Goal: Task Accomplishment & Management: Use online tool/utility

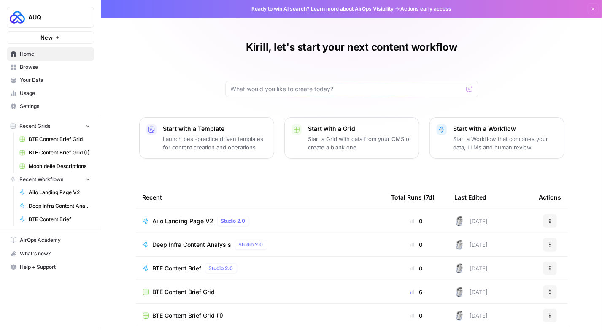
click at [49, 69] on span "Browse" at bounding box center [55, 67] width 70 height 8
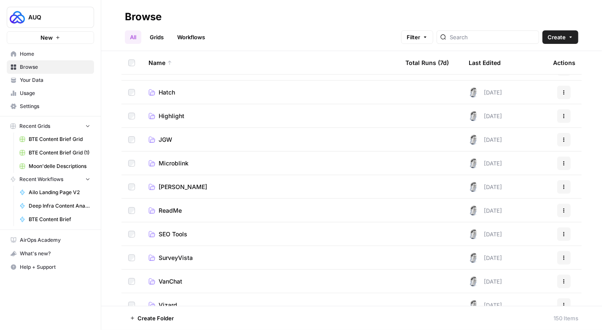
scroll to position [210, 0]
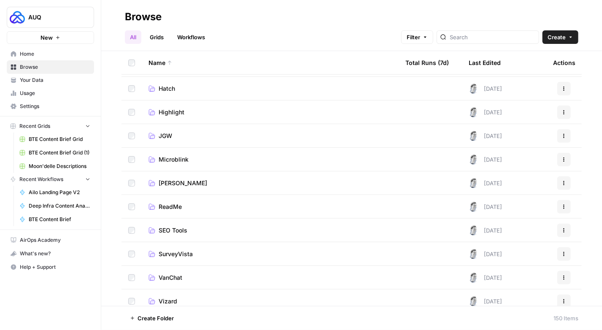
click at [185, 184] on span "[PERSON_NAME]" at bounding box center [183, 183] width 48 height 8
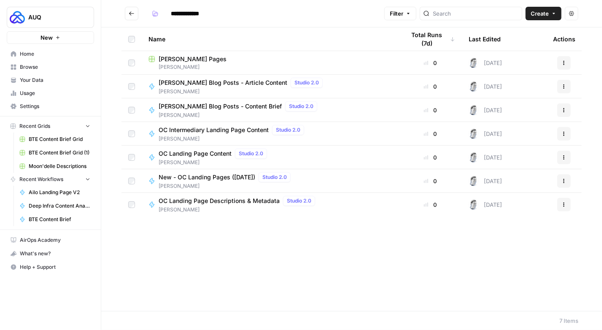
click at [204, 67] on span "[PERSON_NAME]" at bounding box center [269, 67] width 243 height 8
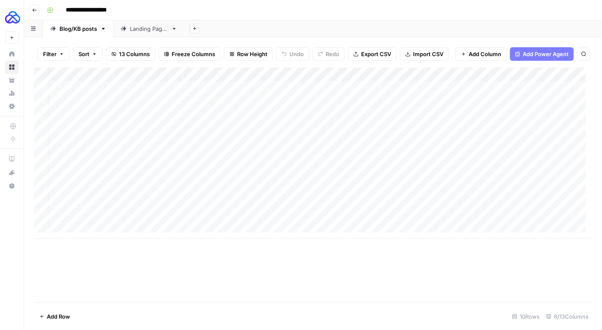
scroll to position [0, 8]
click at [138, 28] on div "Landing Pages" at bounding box center [149, 28] width 38 height 8
click at [525, 75] on div "Add Column" at bounding box center [312, 184] width 557 height 235
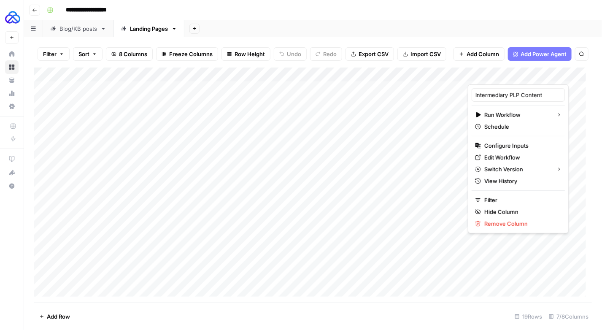
click at [503, 29] on div "Add Sheet" at bounding box center [392, 28] width 417 height 17
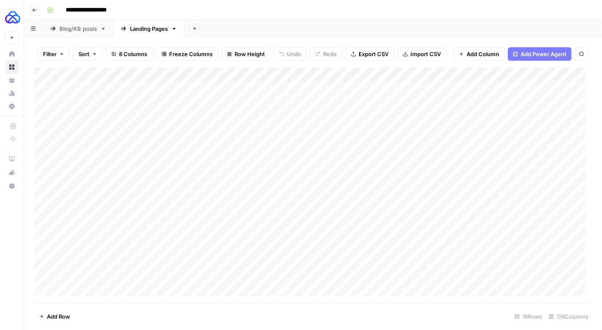
click at [42, 91] on div "Add Column" at bounding box center [312, 184] width 557 height 235
click at [42, 262] on div "Add Column" at bounding box center [312, 184] width 557 height 235
click at [72, 318] on span "Delete 13 Rows" at bounding box center [59, 316] width 40 height 8
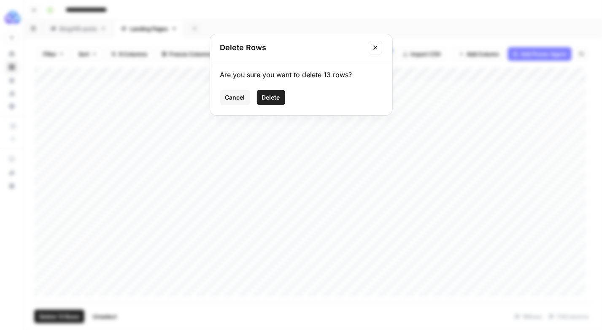
click at [273, 99] on span "Delete" at bounding box center [271, 97] width 18 height 8
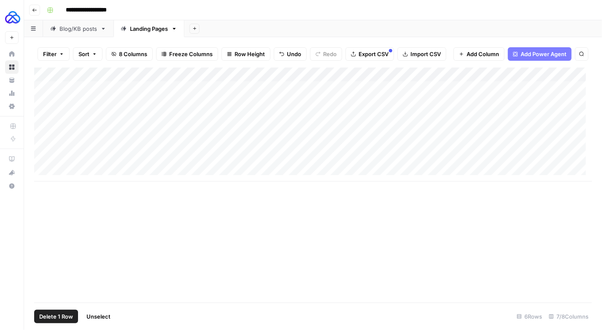
click at [45, 86] on div "Add Column" at bounding box center [312, 124] width 557 height 114
click at [43, 132] on div "Add Column" at bounding box center [312, 124] width 557 height 114
click at [47, 314] on span "Delete 4 Rows" at bounding box center [58, 316] width 38 height 8
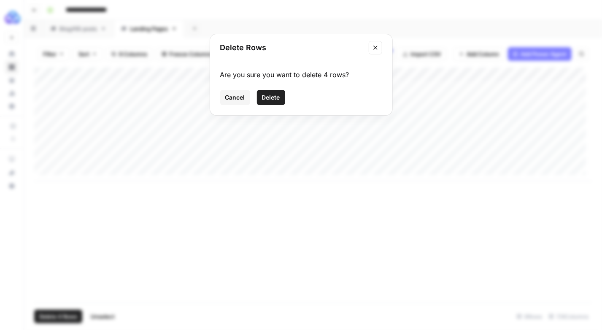
click at [278, 98] on span "Delete" at bounding box center [271, 97] width 18 height 8
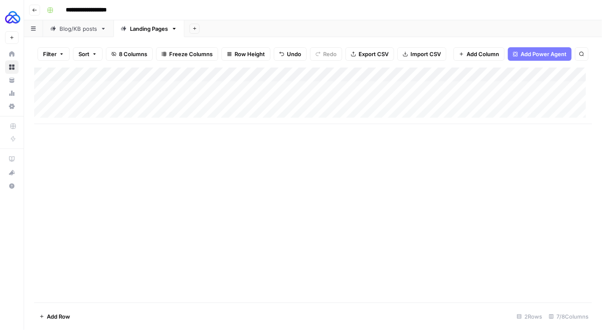
click at [335, 195] on div "Add Column" at bounding box center [312, 184] width 557 height 235
click at [410, 53] on span "Import CSV" at bounding box center [425, 54] width 30 height 8
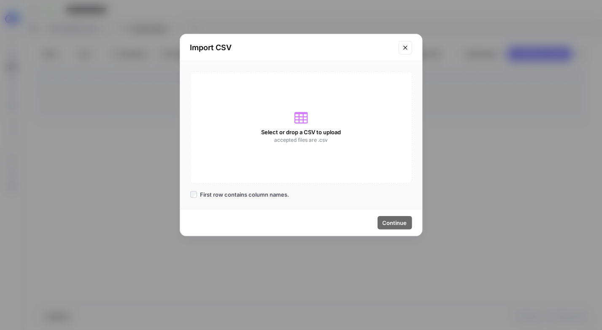
click at [311, 134] on span "Select or drop a CSV to upload" at bounding box center [301, 132] width 80 height 8
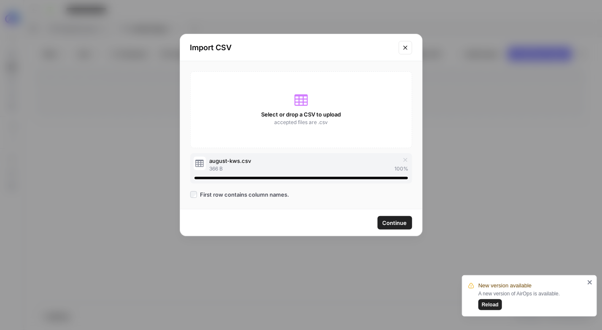
click at [400, 221] on span "Continue" at bounding box center [394, 222] width 24 height 8
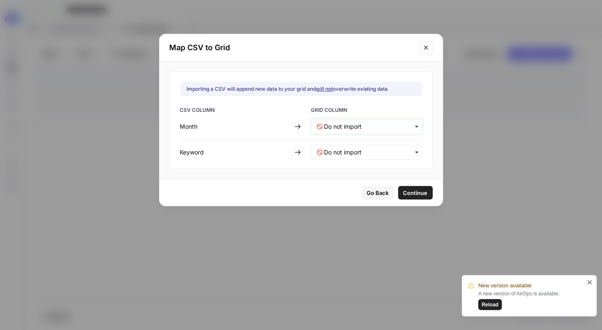
click at [336, 124] on input "text" at bounding box center [370, 126] width 92 height 8
click at [332, 145] on span "Month" at bounding box center [330, 149] width 15 height 8
click at [332, 145] on div "button" at bounding box center [366, 152] width 111 height 15
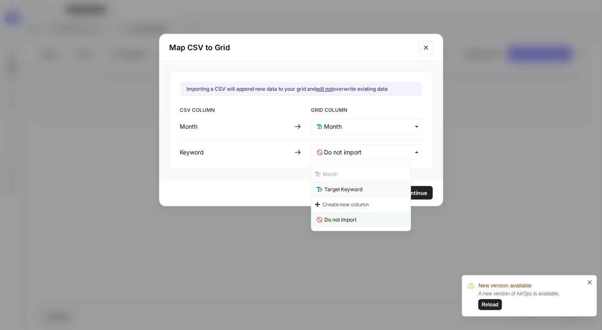
click at [345, 189] on span "Target Keyword" at bounding box center [343, 190] width 38 height 8
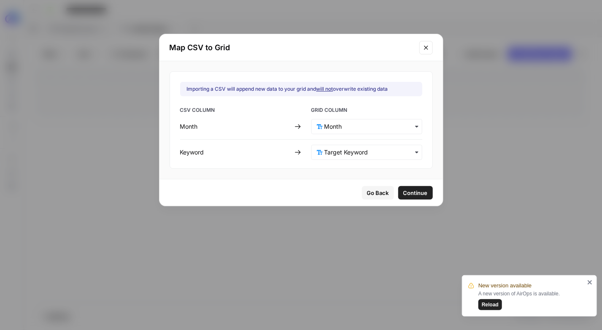
click at [403, 188] on span "Continue" at bounding box center [415, 192] width 24 height 8
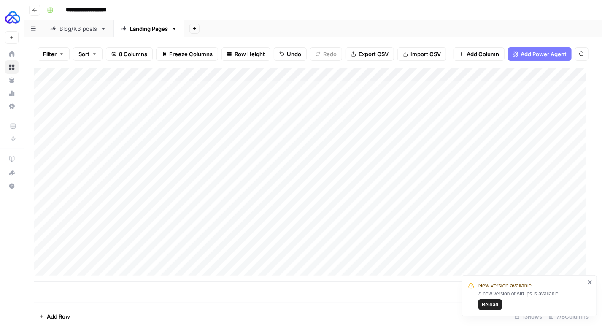
click at [299, 75] on div "Add Column" at bounding box center [312, 174] width 557 height 214
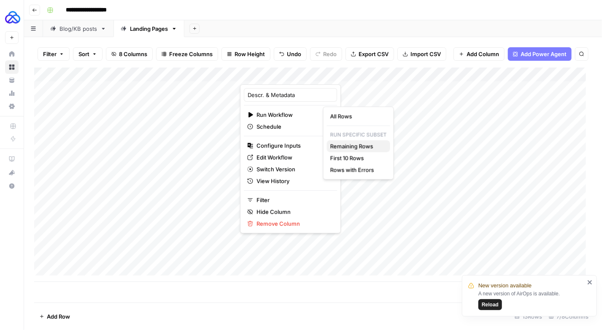
click at [355, 142] on span "Remaining Rows" at bounding box center [356, 146] width 53 height 8
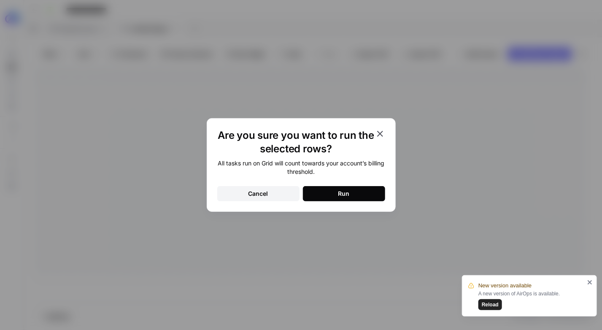
click at [355, 191] on button "Run" at bounding box center [344, 193] width 82 height 15
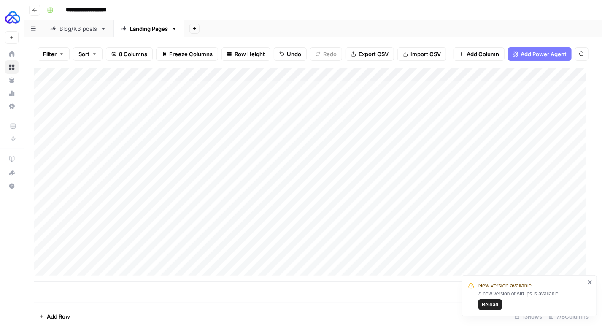
click at [505, 116] on div "Add Column" at bounding box center [312, 174] width 557 height 214
click at [505, 132] on div "Add Column" at bounding box center [312, 174] width 557 height 214
click at [503, 190] on div "Add Column" at bounding box center [312, 174] width 557 height 214
click at [504, 234] on div "Add Column" at bounding box center [312, 174] width 557 height 214
click at [506, 248] on div "Add Column" at bounding box center [312, 174] width 557 height 214
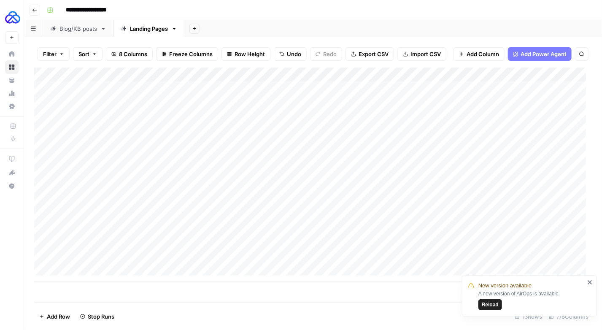
click at [502, 260] on div "Add Column" at bounding box center [312, 174] width 557 height 214
